Goal: Task Accomplishment & Management: Manage account settings

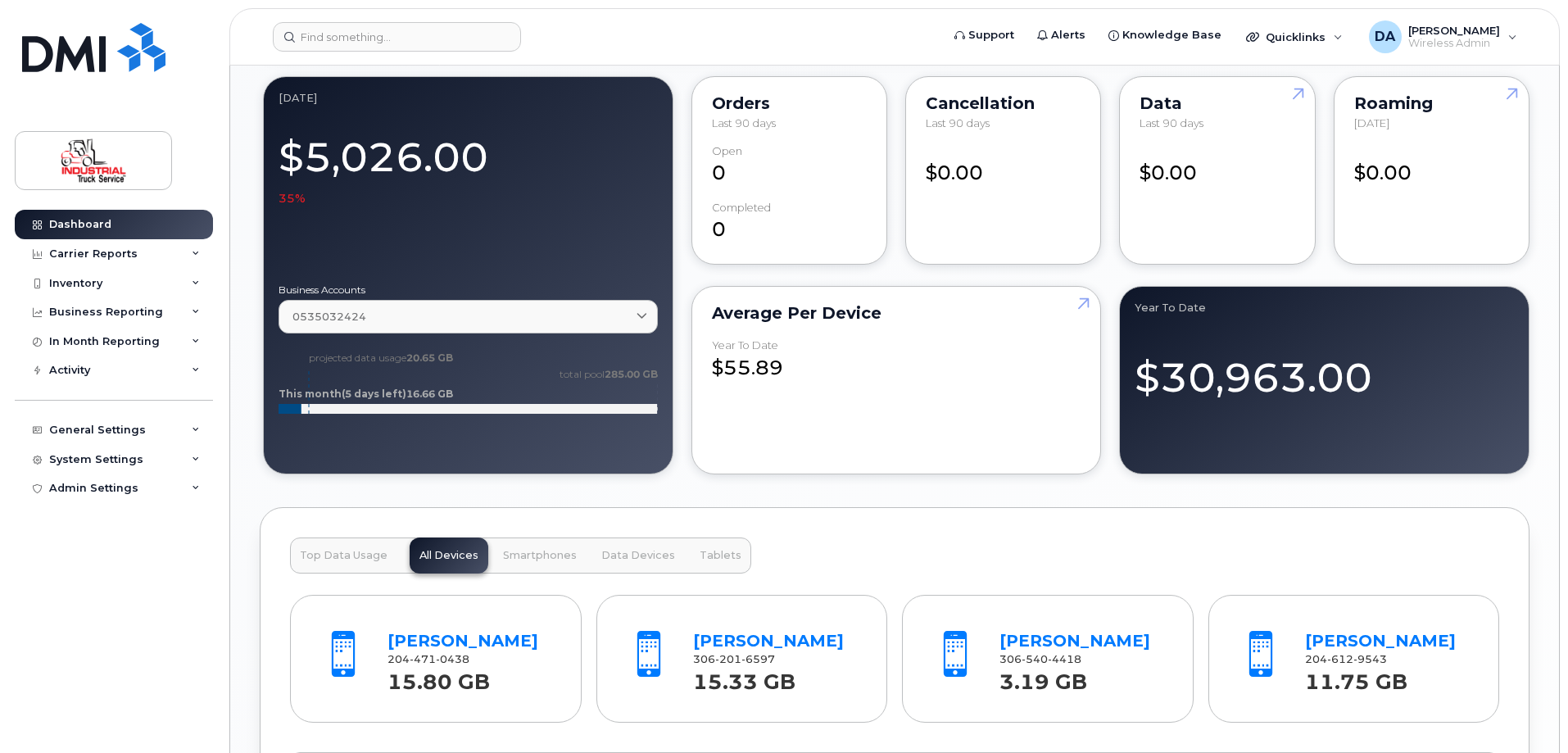
scroll to position [1558, 0]
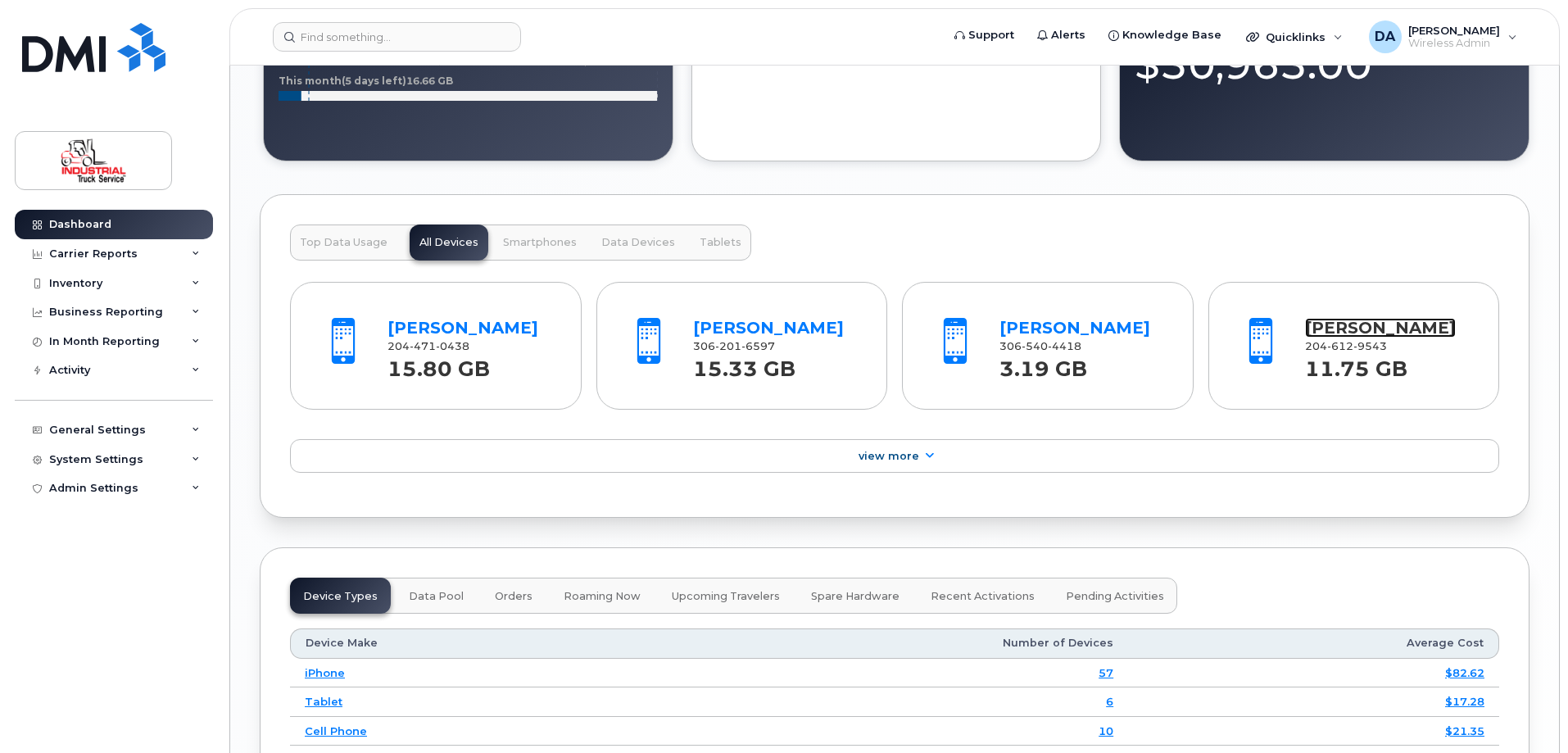
click at [1368, 325] on link "[PERSON_NAME]" at bounding box center [1380, 328] width 151 height 20
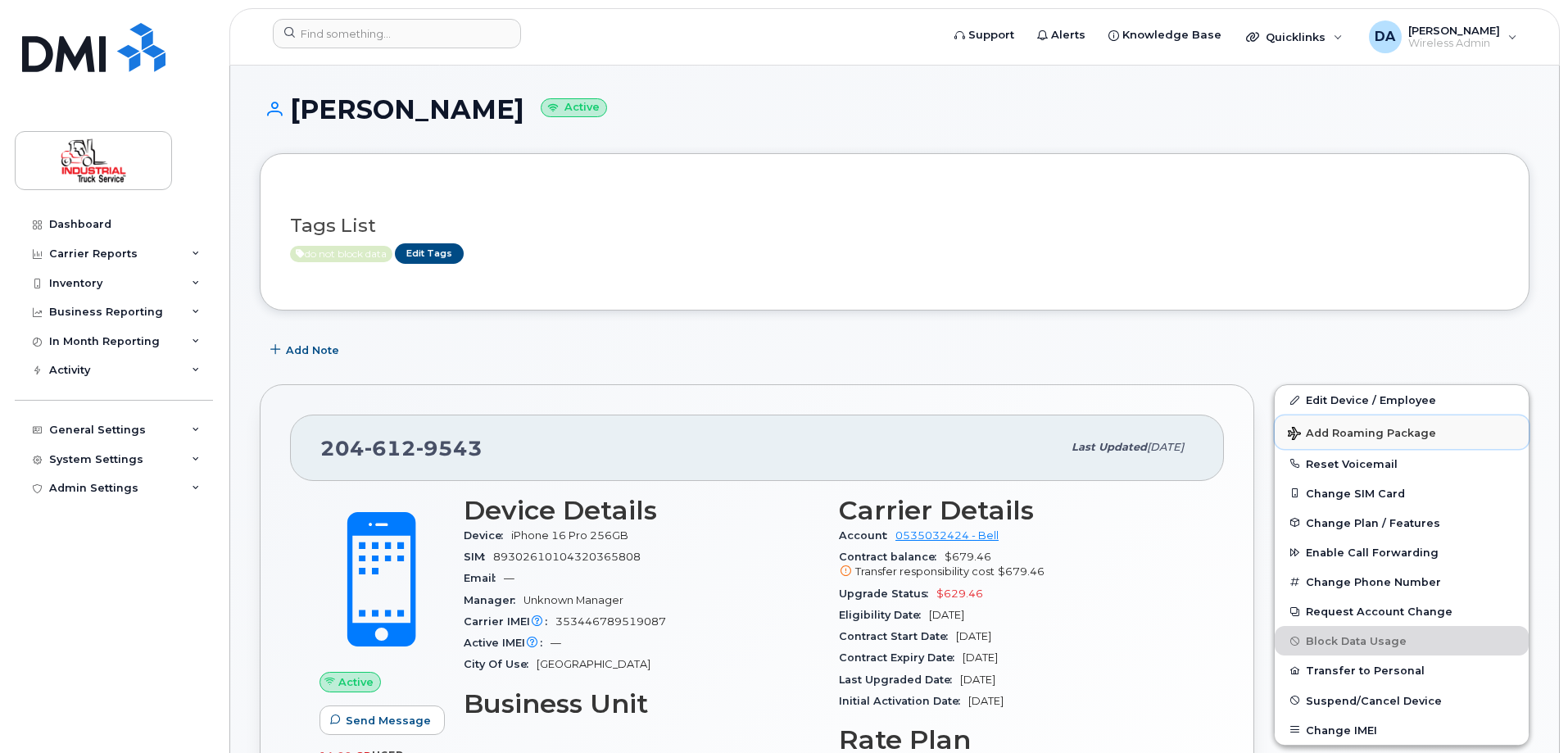
click at [1356, 431] on span "Add Roaming Package" at bounding box center [1363, 434] width 148 height 15
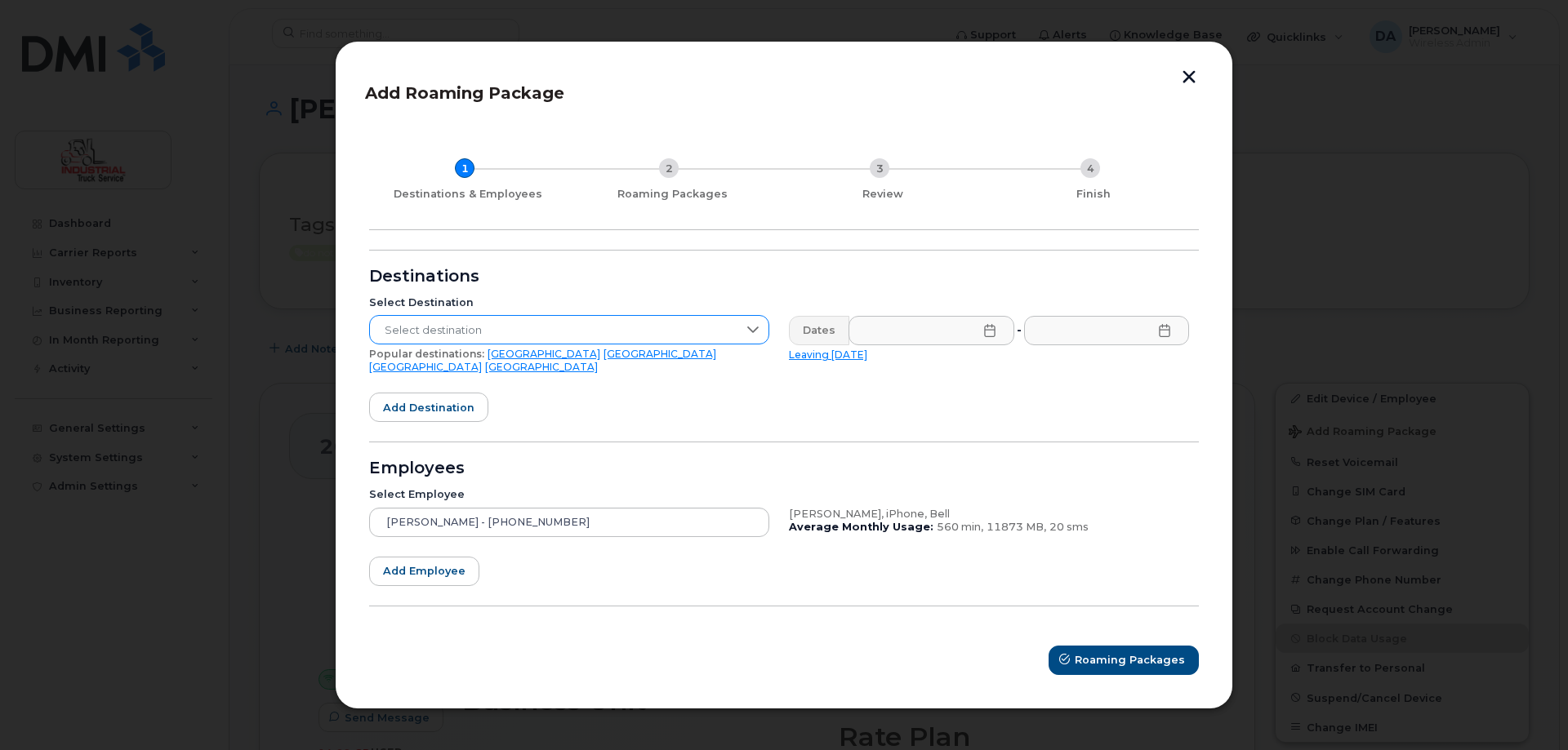
click at [755, 331] on icon at bounding box center [753, 329] width 13 height 13
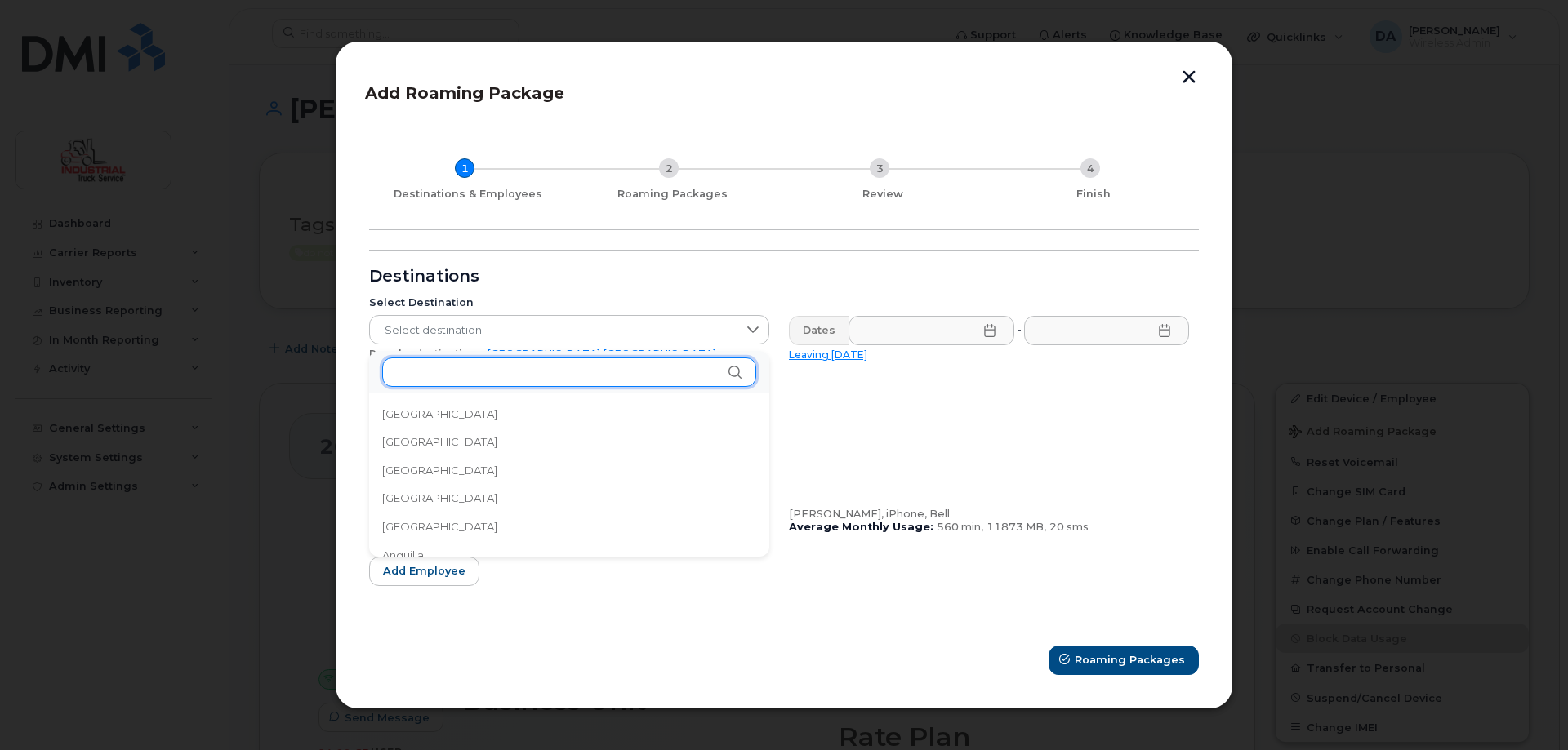
click at [691, 368] on input "text" at bounding box center [569, 372] width 374 height 29
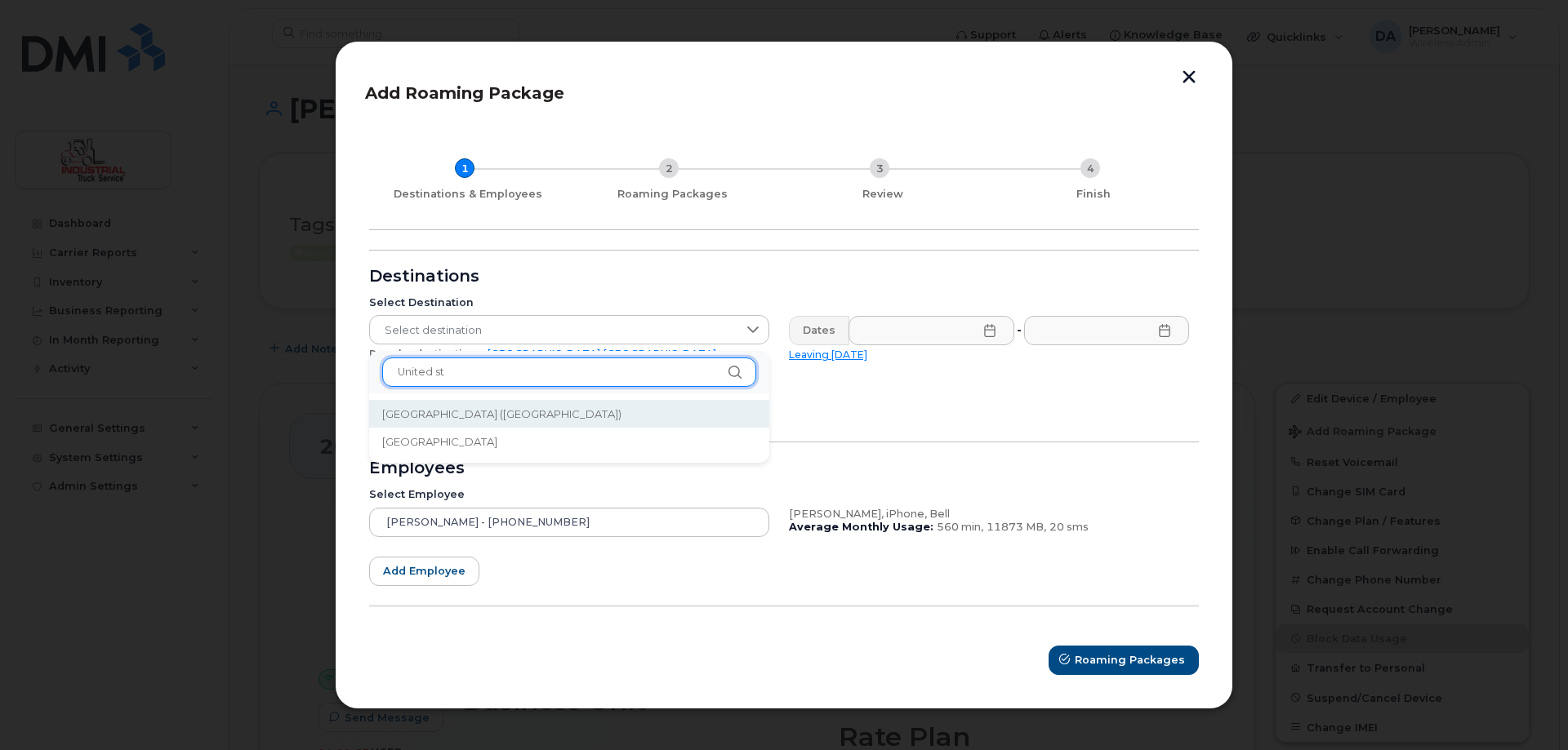
type input "United st"
click at [637, 401] on li "[GEOGRAPHIC_DATA] ([GEOGRAPHIC_DATA])" at bounding box center [570, 415] width 400 height 28
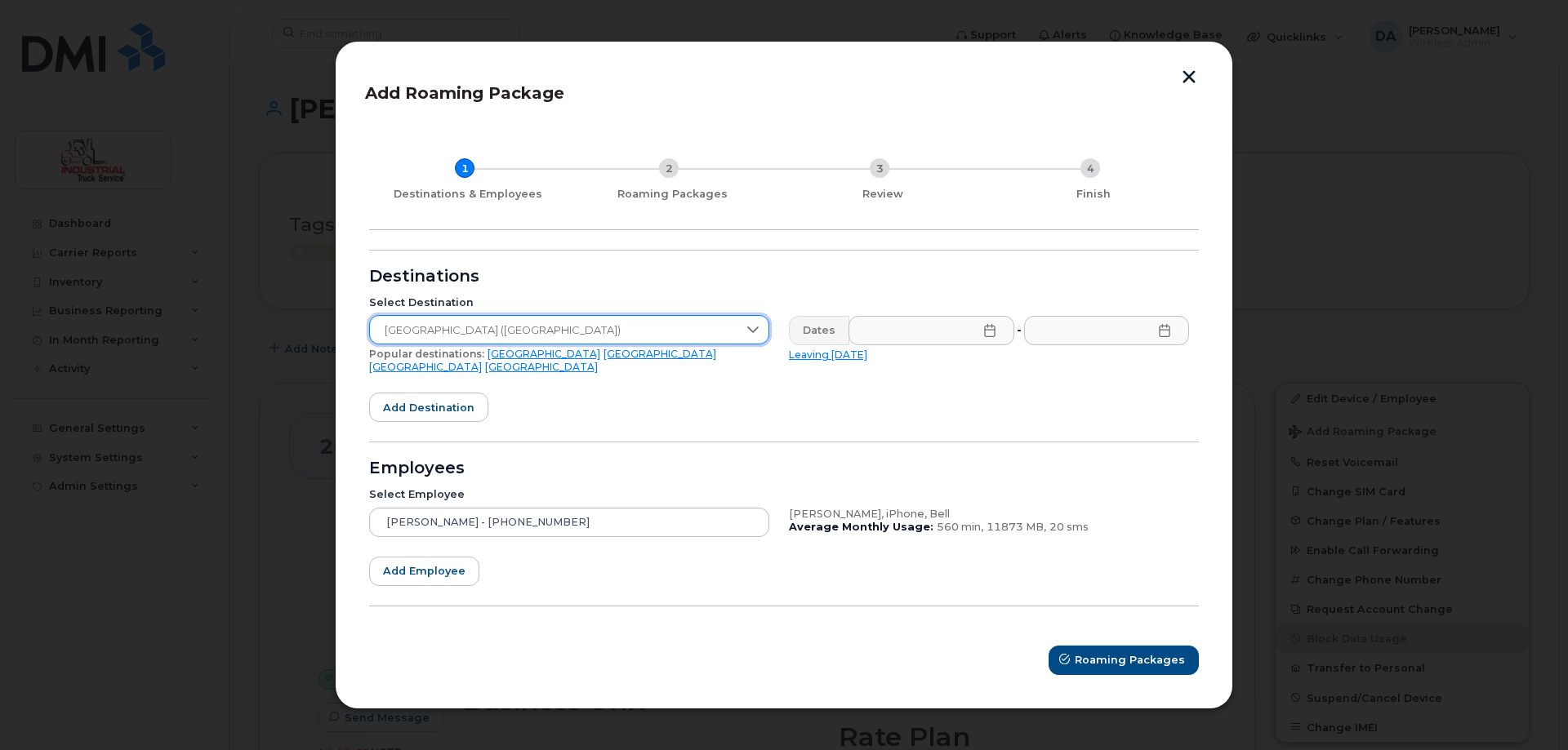
click at [988, 333] on icon at bounding box center [990, 330] width 13 height 13
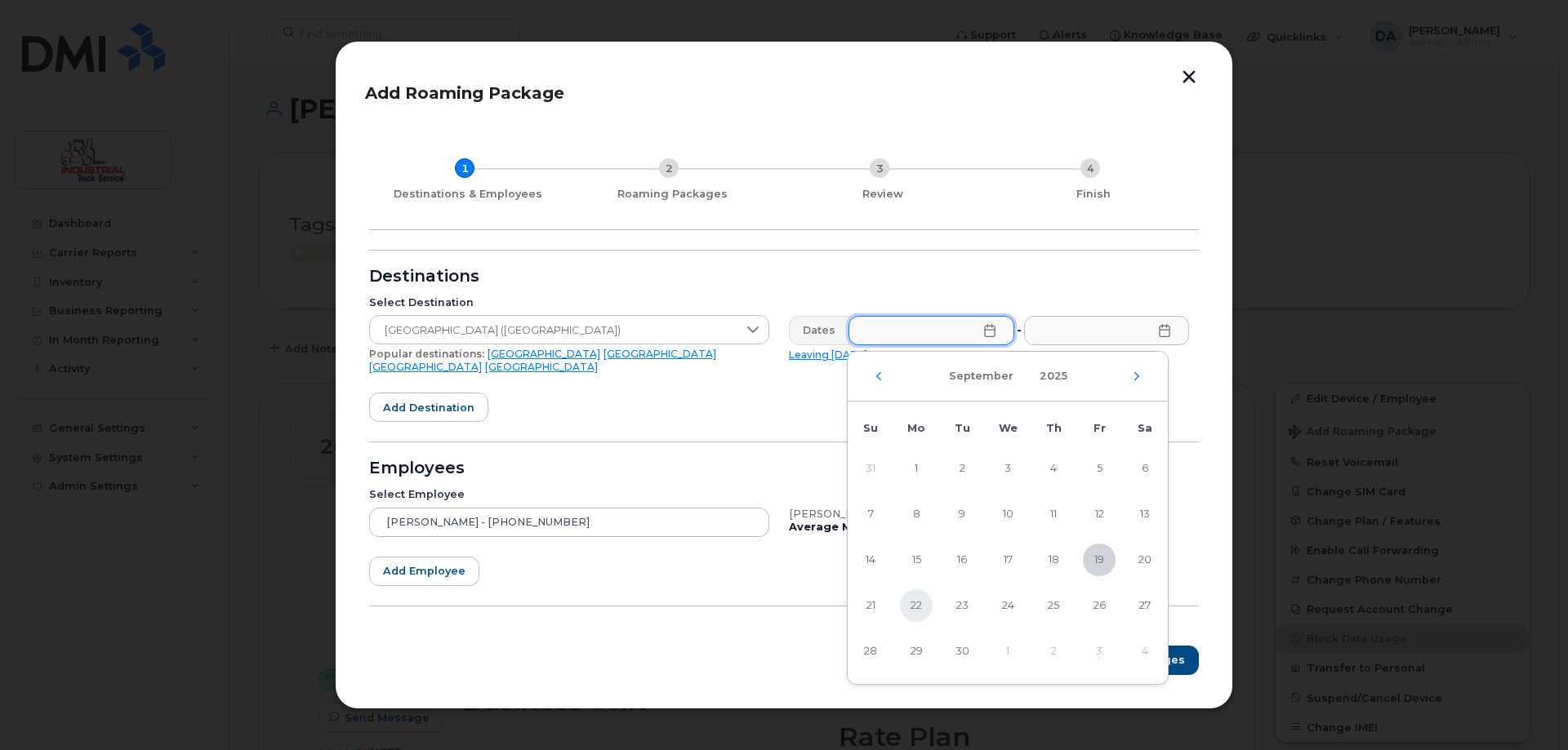
click at [909, 607] on span "22" at bounding box center [916, 606] width 33 height 33
type input "09/22/2025"
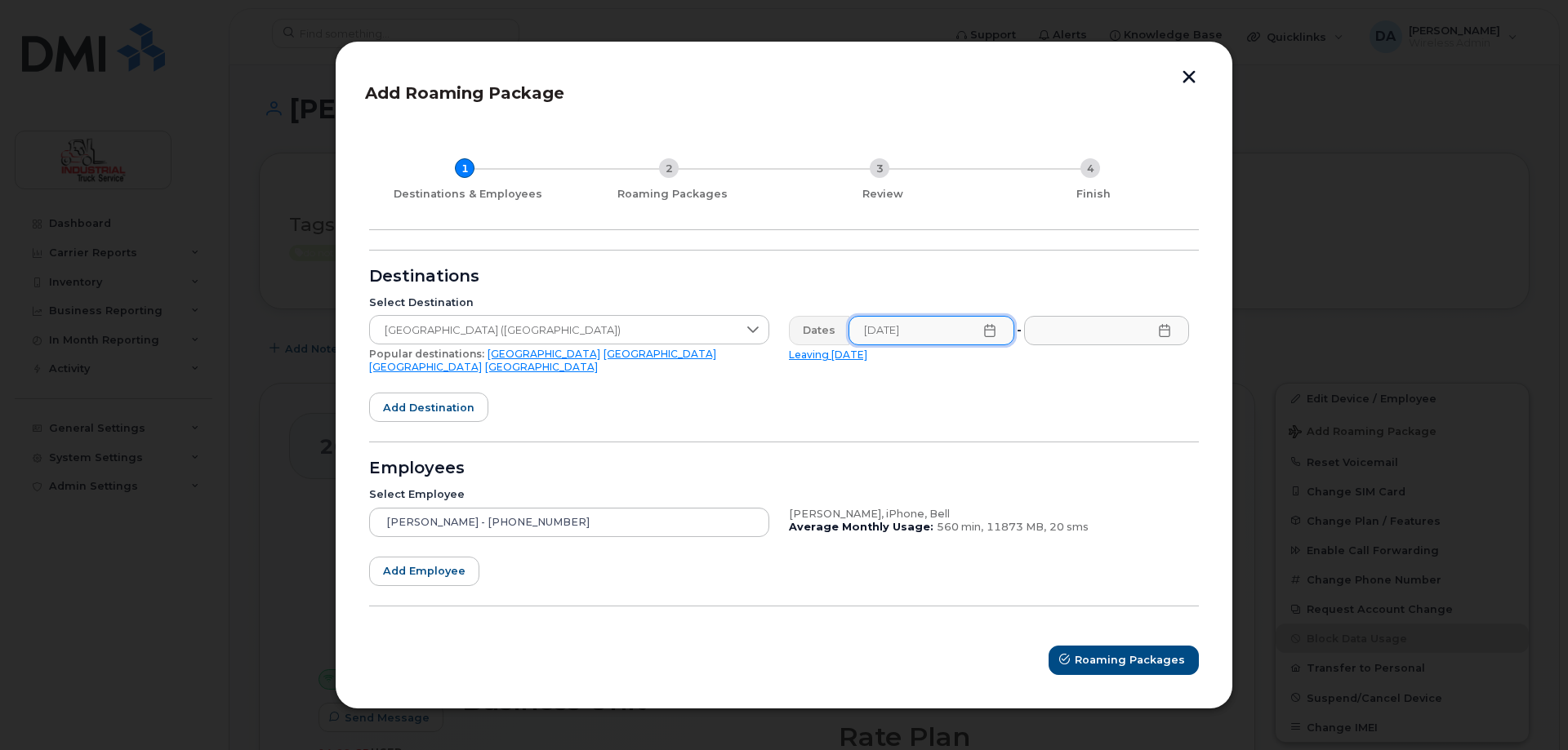
click at [1166, 333] on icon at bounding box center [1164, 330] width 11 height 13
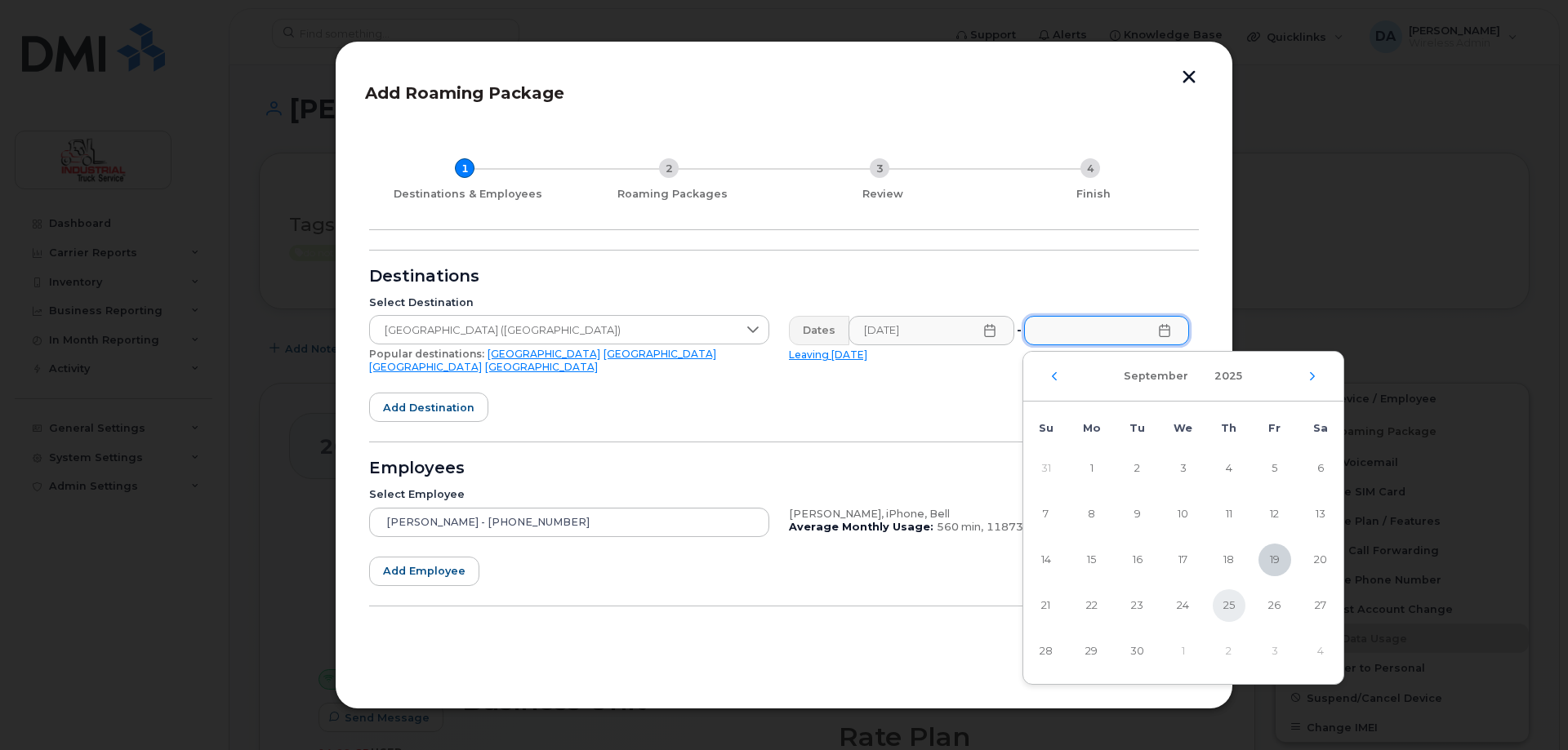
click at [1224, 600] on span "25" at bounding box center [1229, 606] width 33 height 33
type input "09/25/2025"
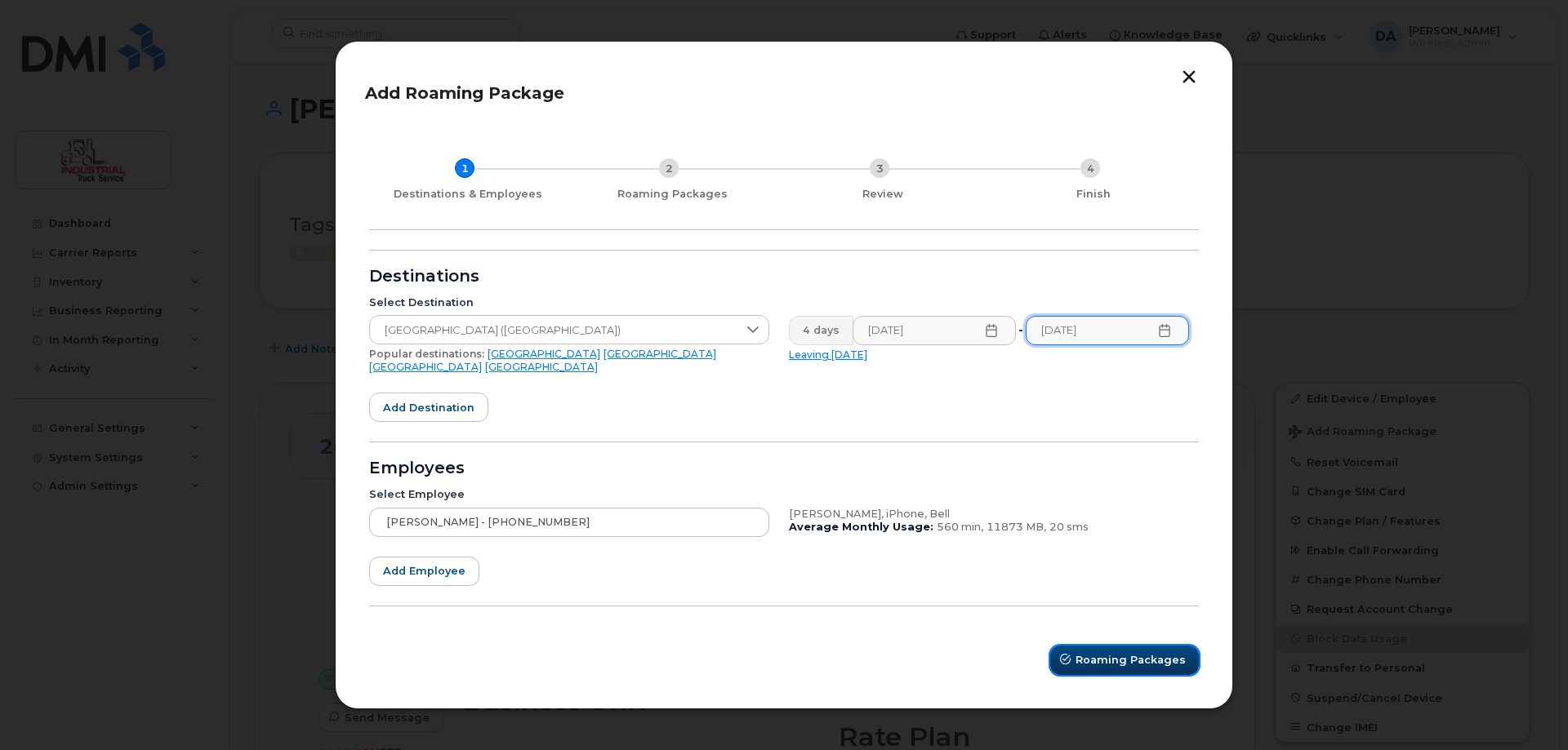
click at [1086, 652] on span "Roaming Packages" at bounding box center [1131, 659] width 110 height 15
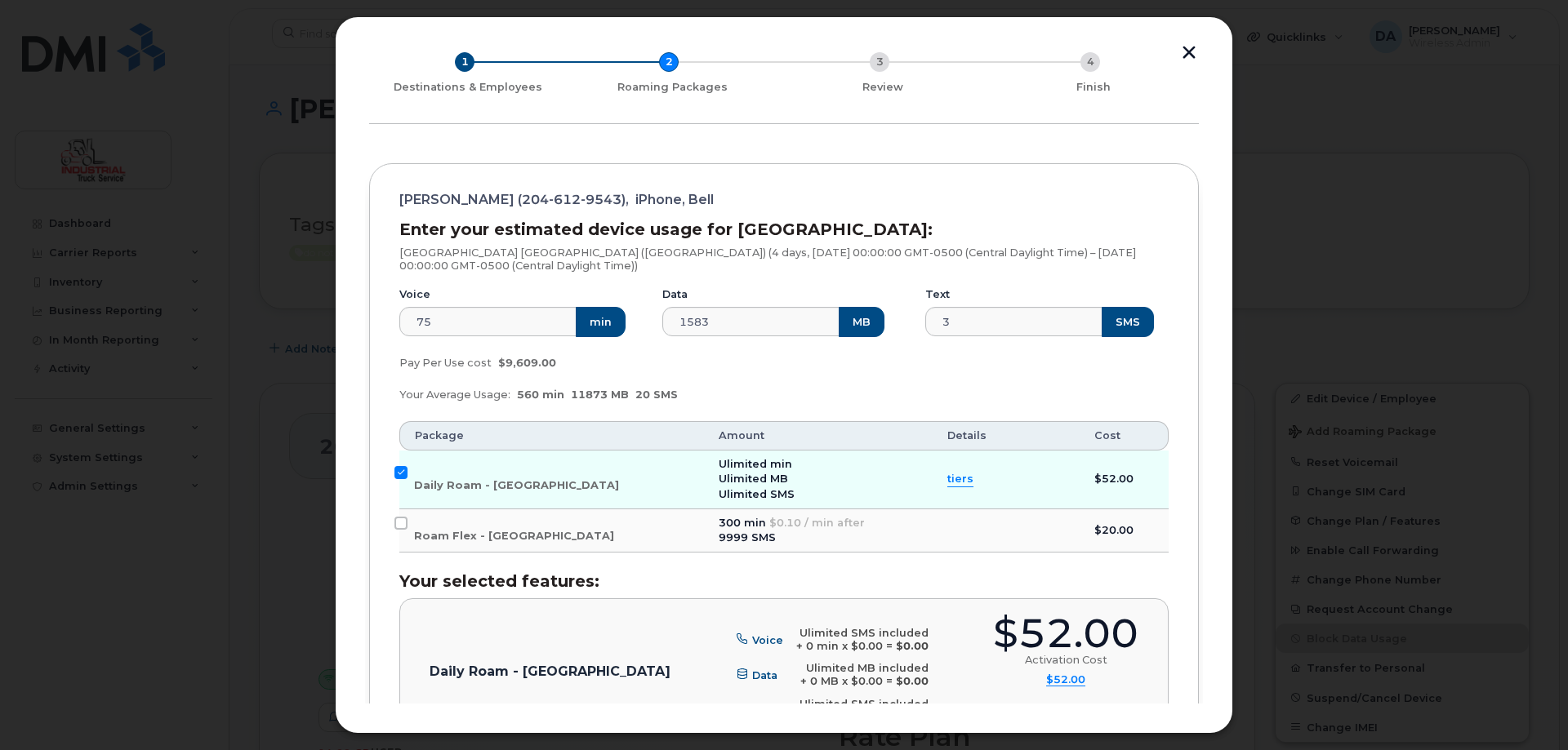
scroll to position [164, 0]
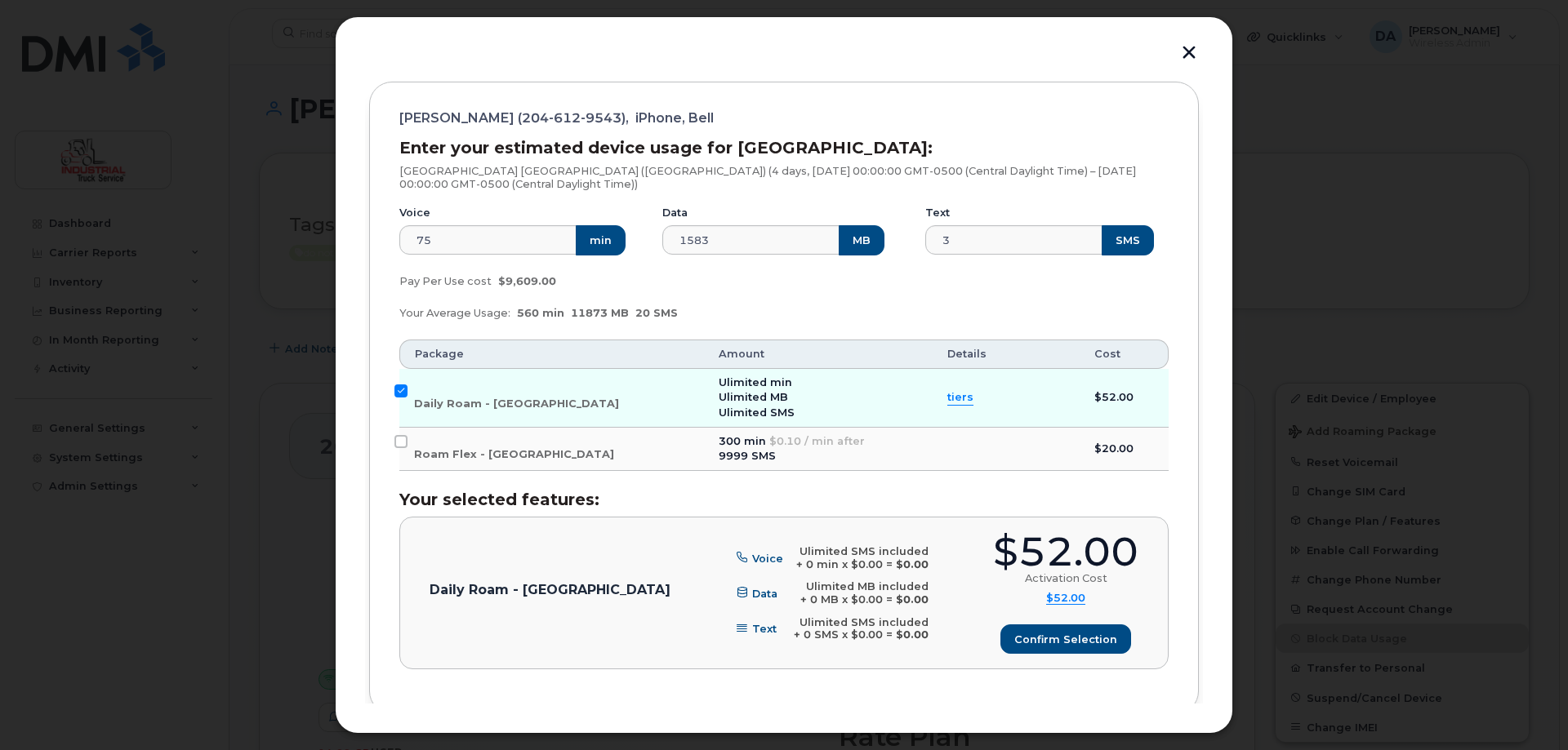
click at [947, 401] on span "tiers" at bounding box center [959, 398] width 26 height 15
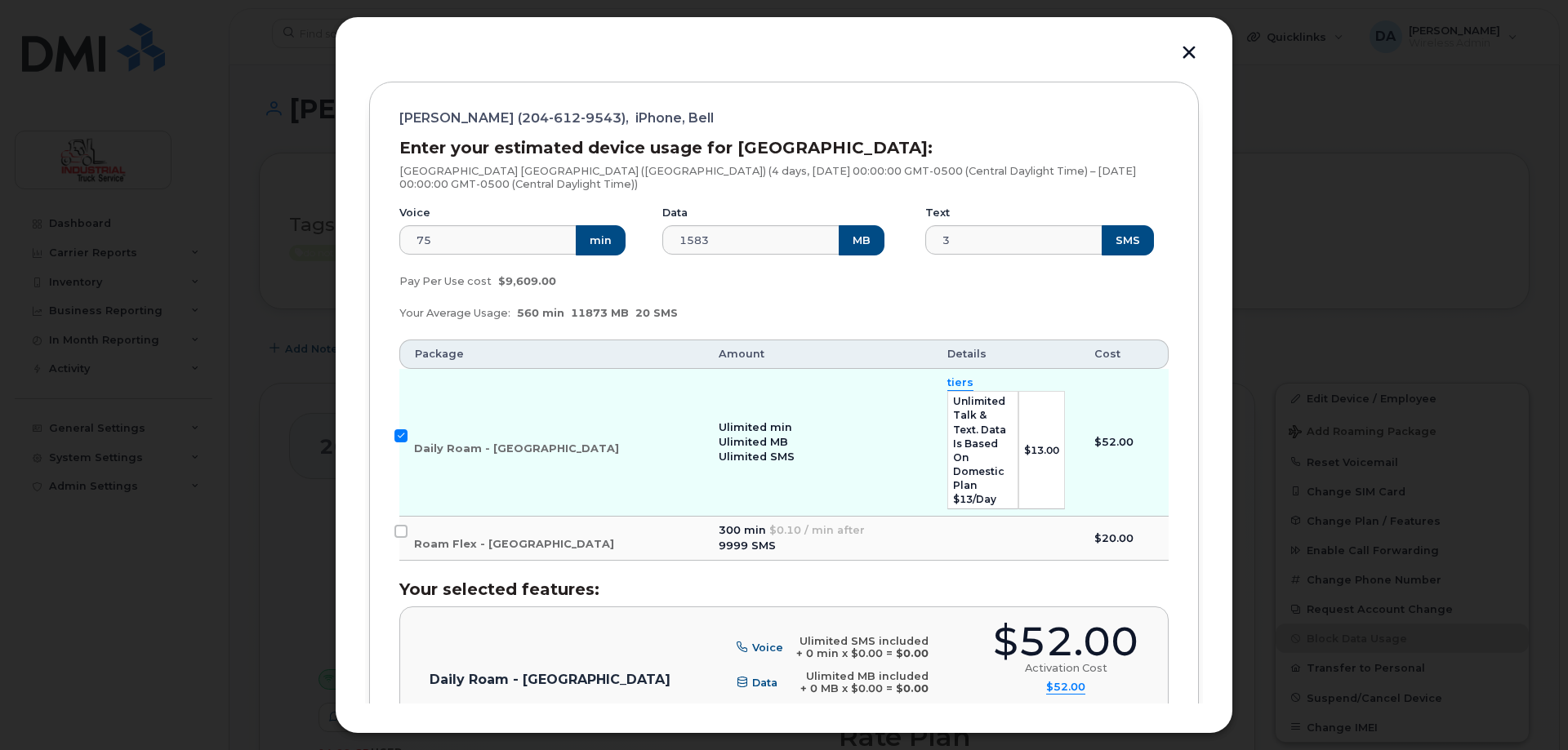
click at [730, 539] on div "9999 SMS" at bounding box center [819, 546] width 199 height 15
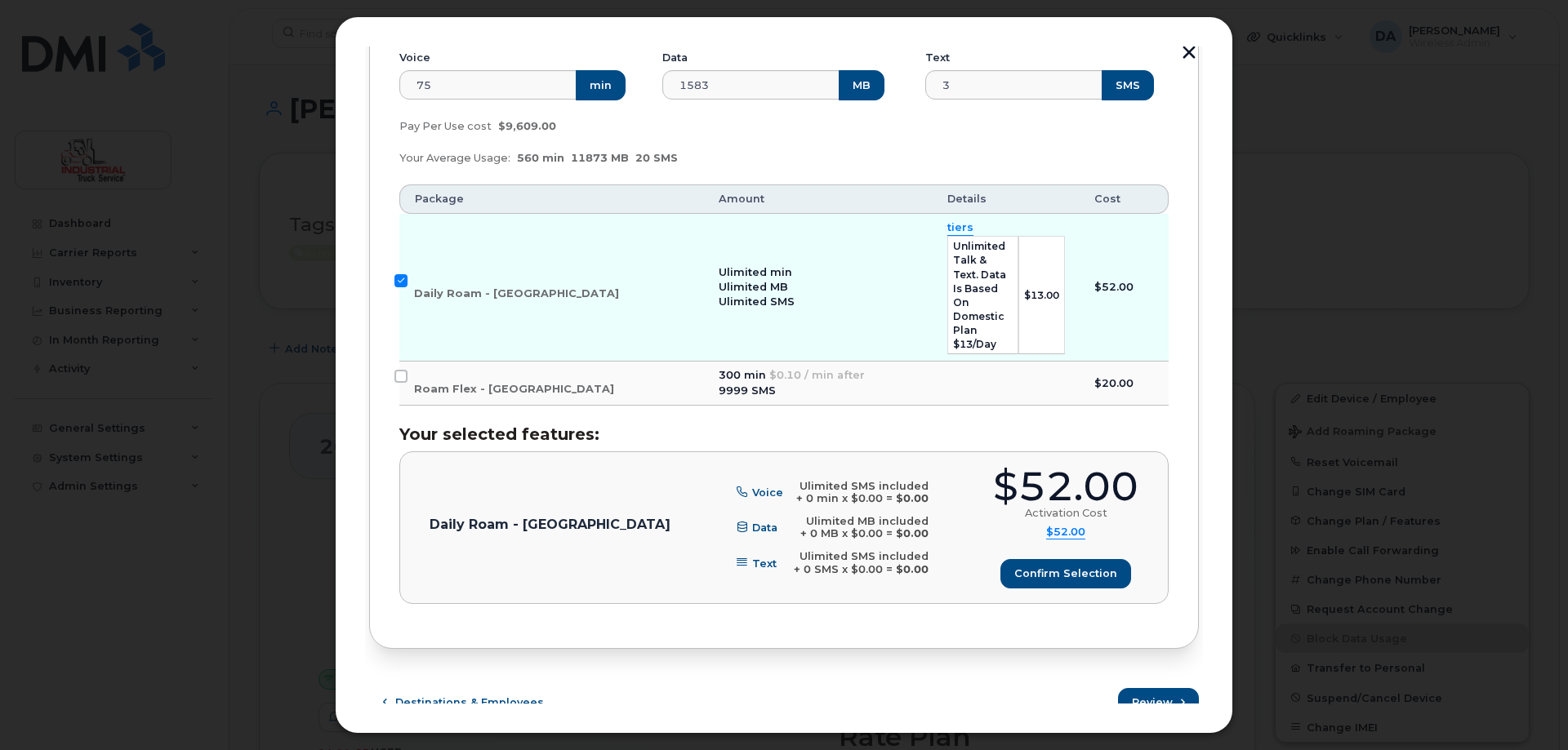
scroll to position [322, 0]
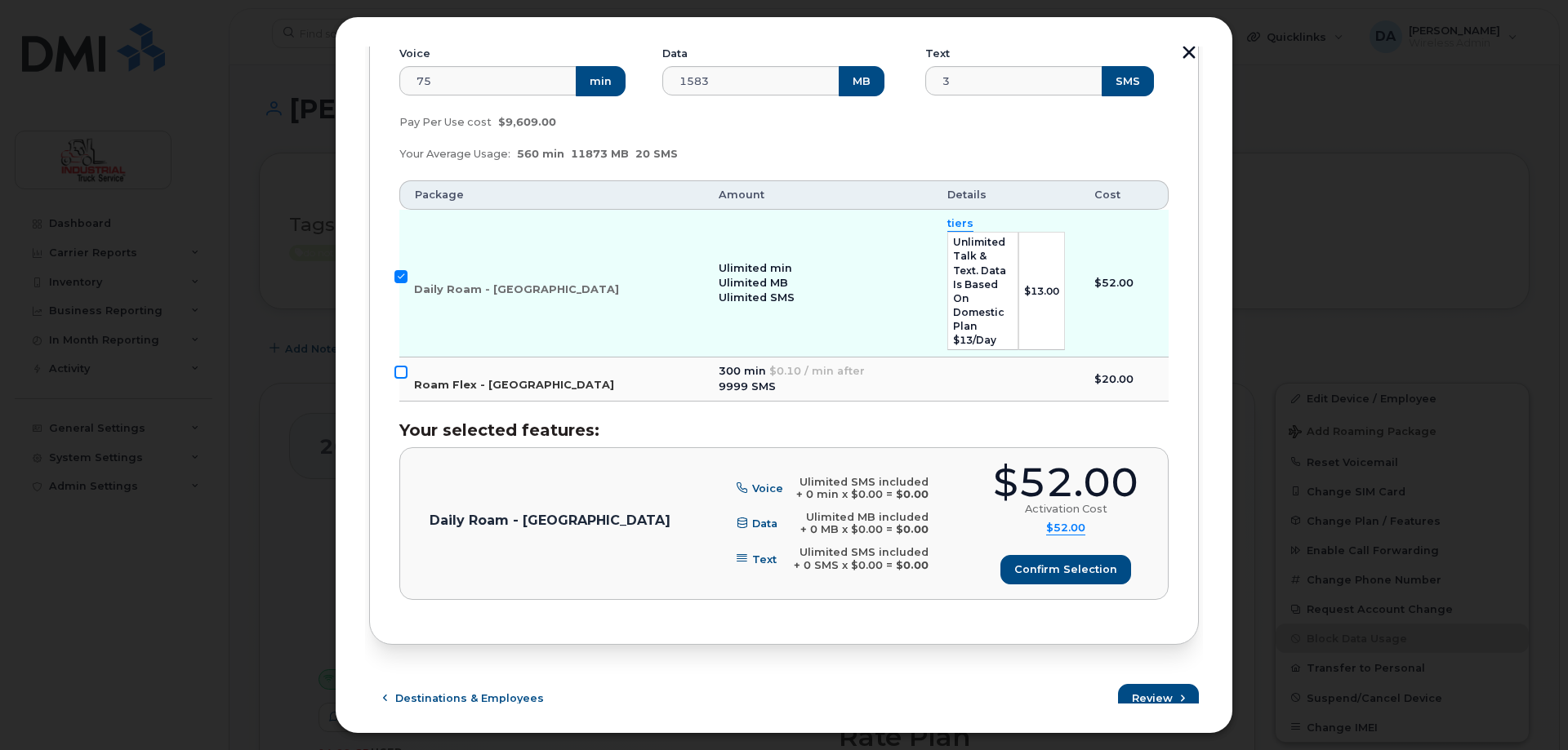
click at [403, 366] on input "Roam Flex - USA" at bounding box center [400, 372] width 13 height 13
checkbox input "true"
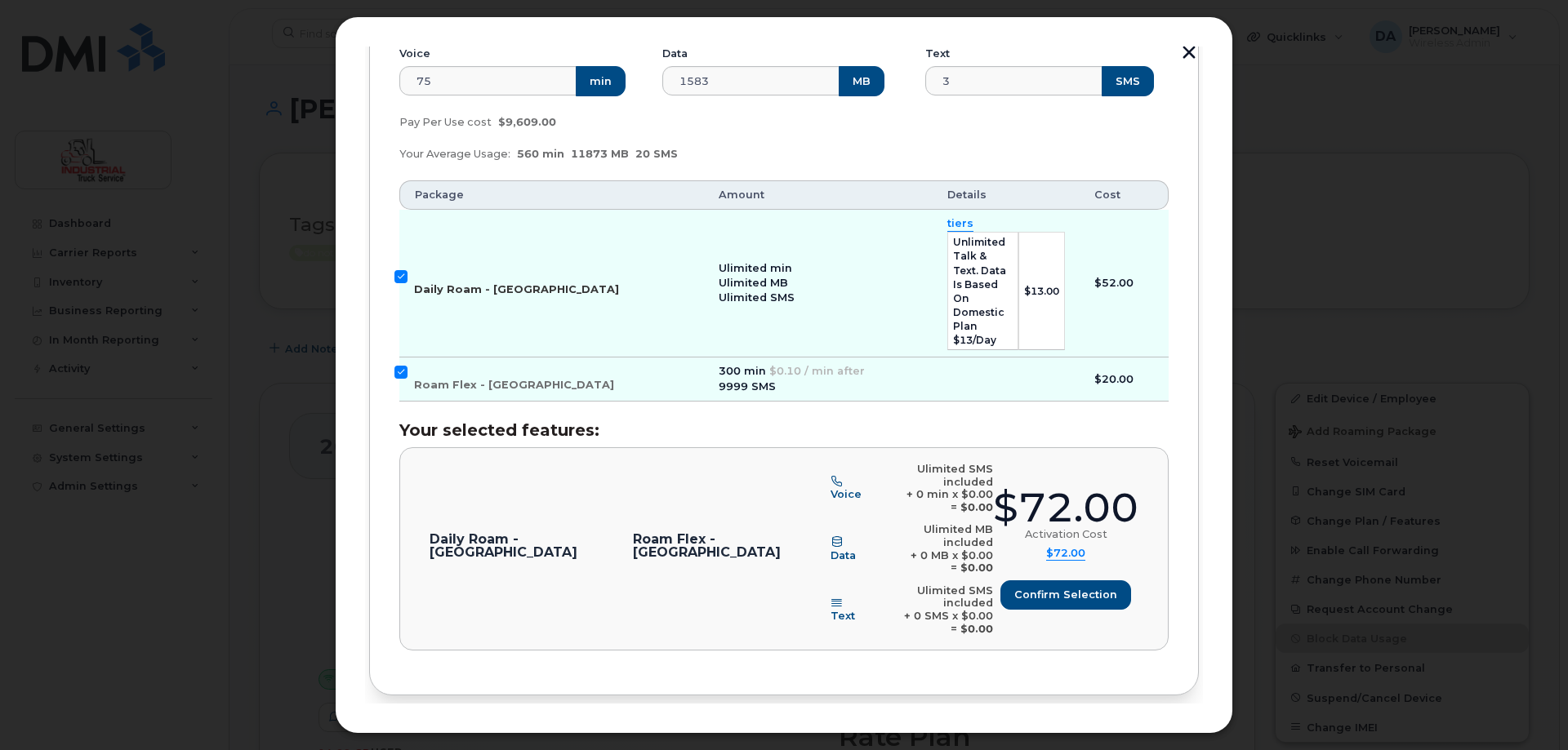
click at [401, 270] on input "Daily Roam - USA" at bounding box center [400, 277] width 13 height 13
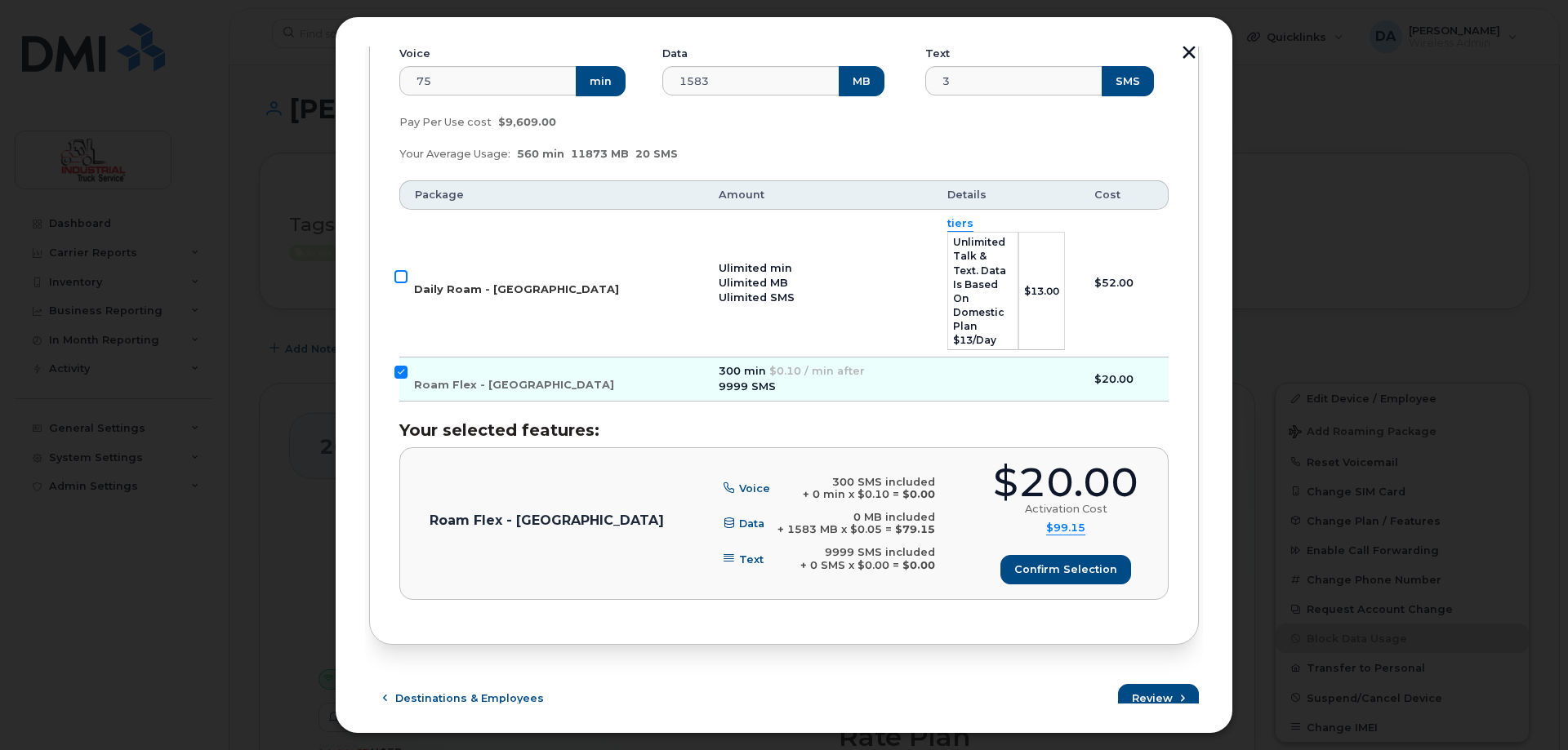
click at [401, 270] on input "Daily Roam - USA" at bounding box center [400, 277] width 13 height 13
checkbox input "true"
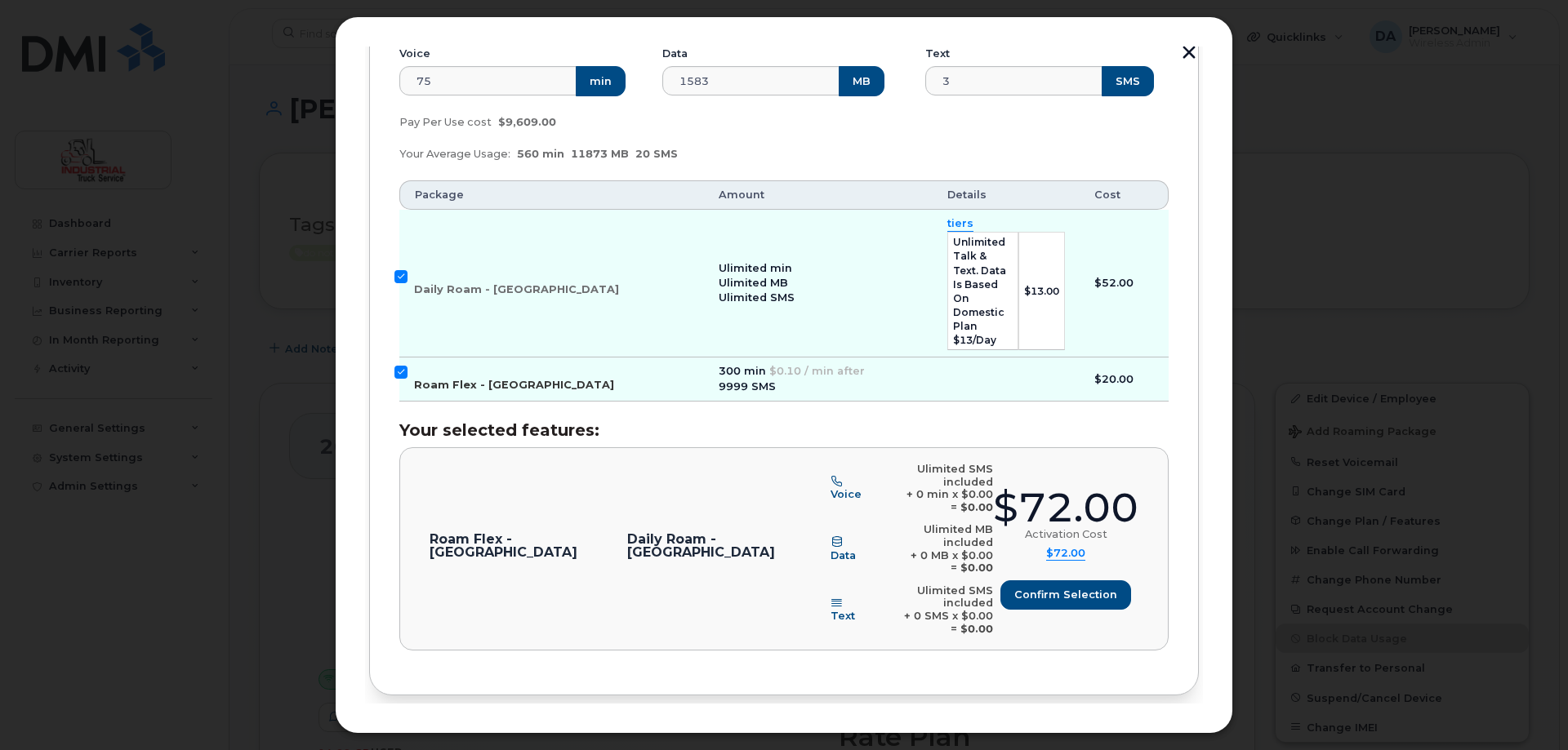
click at [403, 366] on input "Roam Flex - USA" at bounding box center [400, 372] width 13 height 13
checkbox input "false"
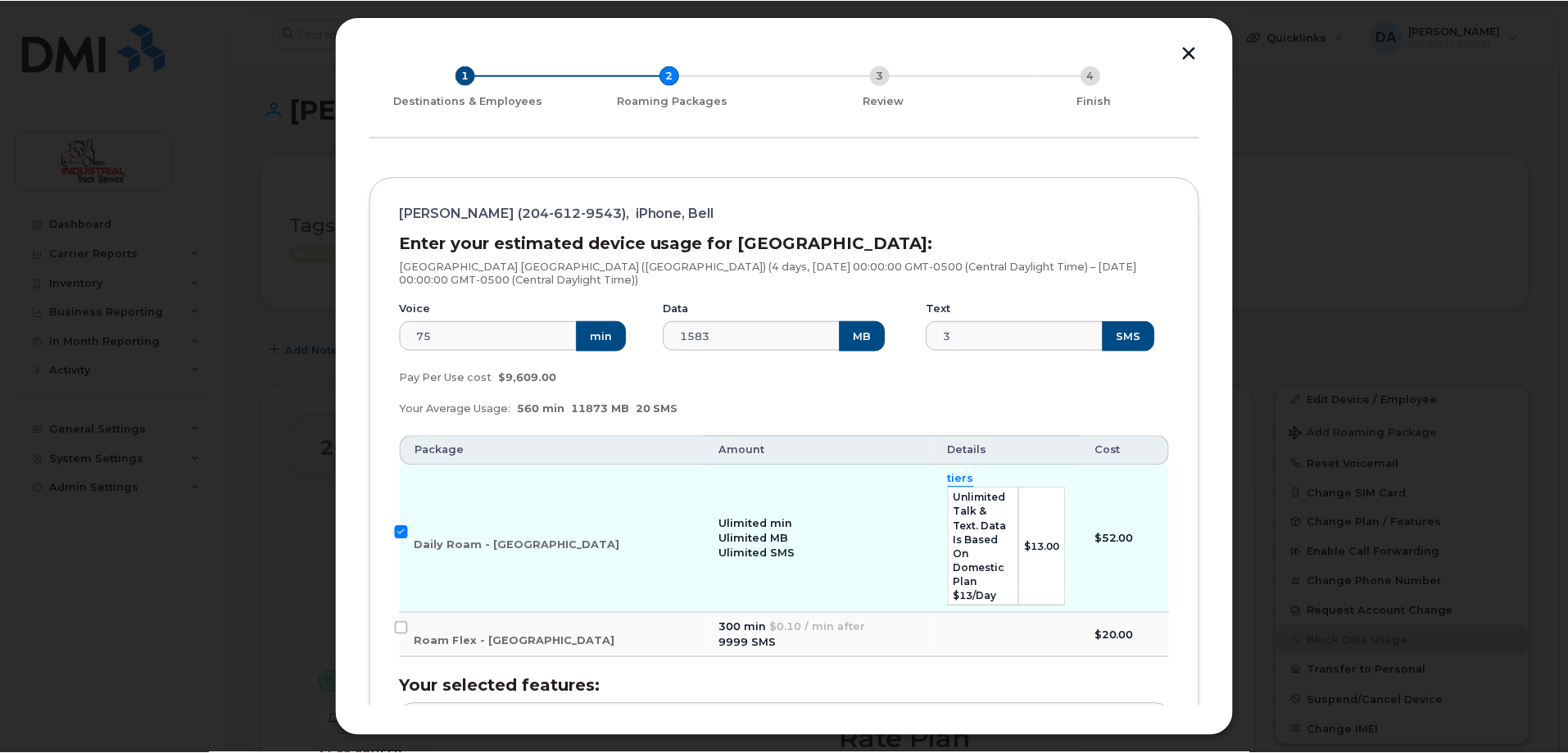
scroll to position [0, 0]
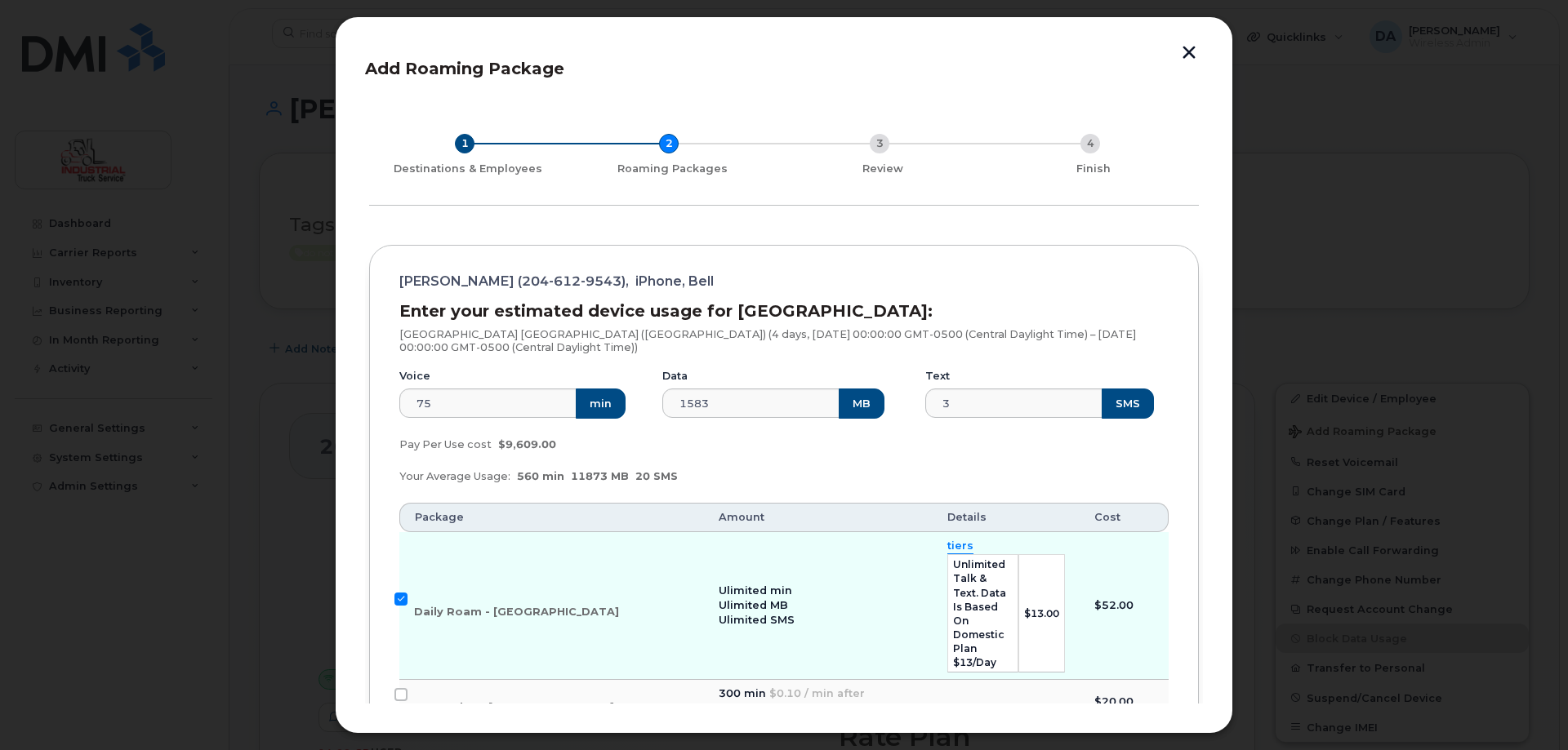
click at [1186, 52] on button "button" at bounding box center [1189, 53] width 25 height 17
